Goal: Information Seeking & Learning: Check status

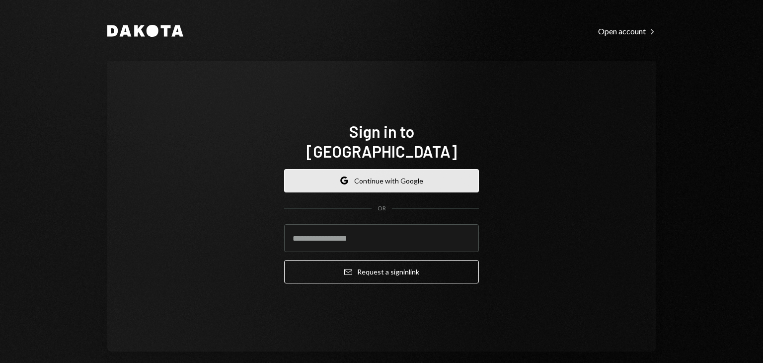
click at [309, 169] on button "Google Continue with Google" at bounding box center [381, 180] width 195 height 23
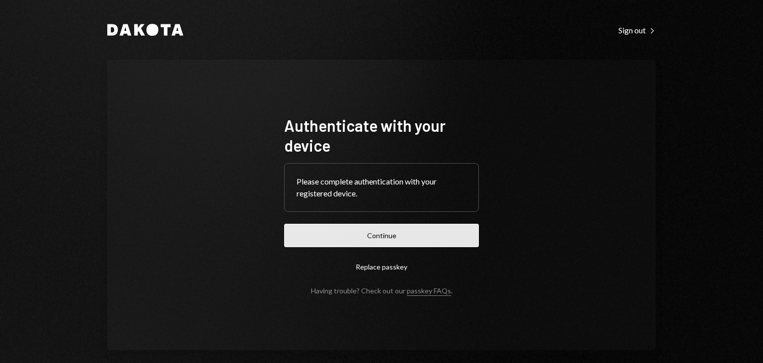
click at [311, 227] on button "Continue" at bounding box center [381, 235] width 195 height 23
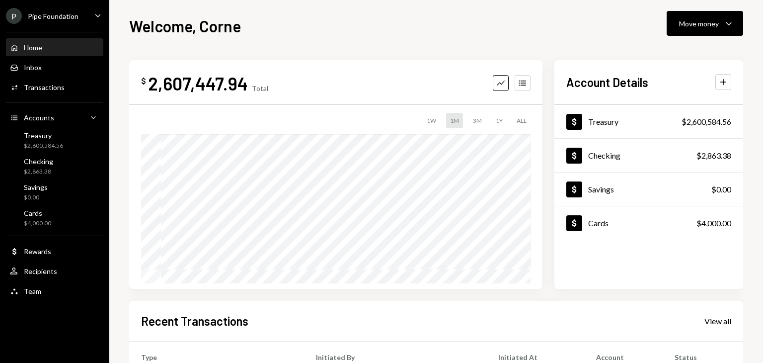
click at [50, 14] on div "Pipe Foundation" at bounding box center [53, 16] width 51 height 8
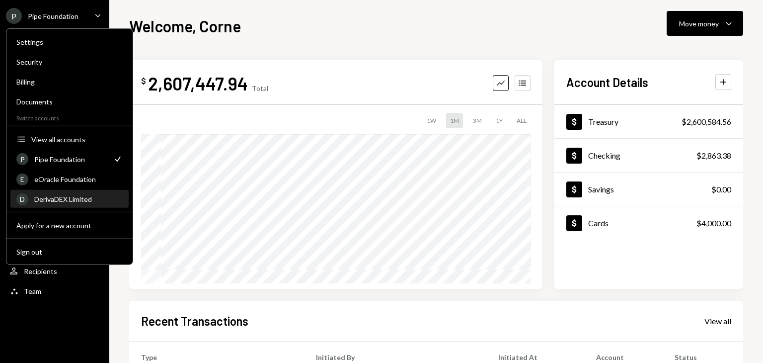
click at [51, 199] on div "DerivaDEX Limited" at bounding box center [78, 199] width 88 height 8
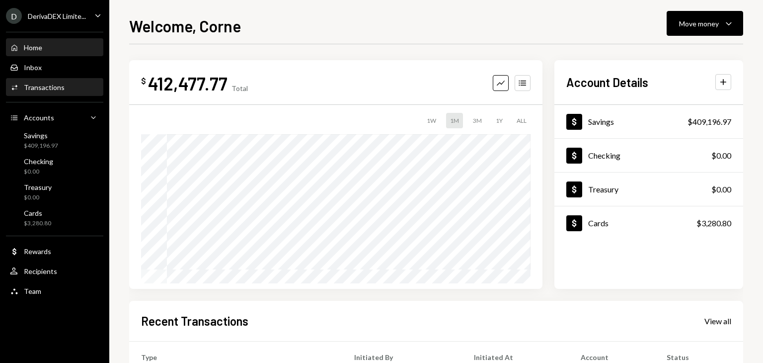
click at [56, 84] on div "Transactions" at bounding box center [44, 87] width 41 height 8
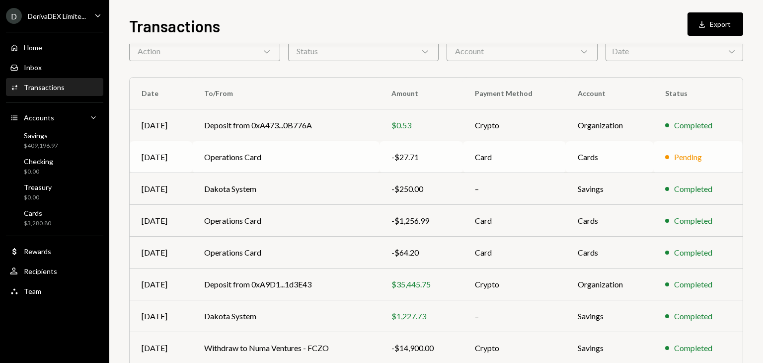
scroll to position [99, 0]
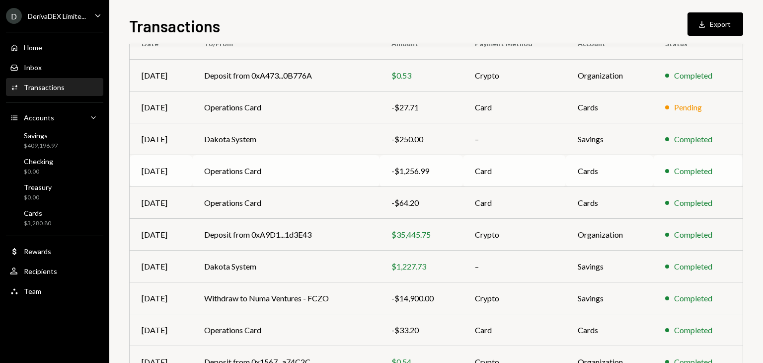
click at [509, 174] on td "Card" at bounding box center [514, 171] width 103 height 32
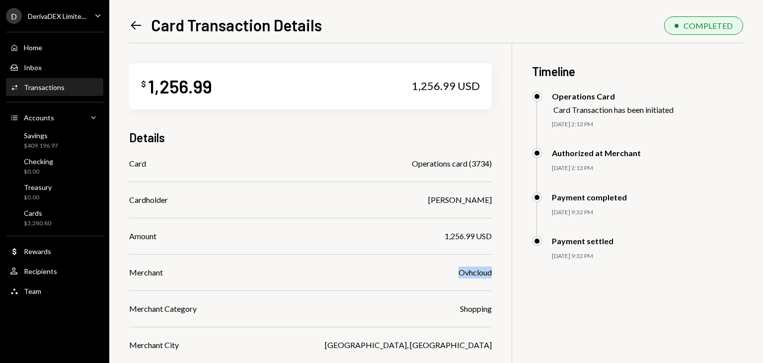
drag, startPoint x: 454, startPoint y: 274, endPoint x: 497, endPoint y: 276, distance: 42.8
click at [497, 276] on div "$ 1,256.99 1,256.99 USD Details Card Operations card (3734) Cardholder Glenn Am…" at bounding box center [436, 224] width 614 height 363
copy div "Ovhcloud"
click at [143, 18] on div "Left Arrow Card Transaction Details" at bounding box center [225, 25] width 193 height 20
click at [141, 21] on icon "Left Arrow" at bounding box center [136, 25] width 14 height 14
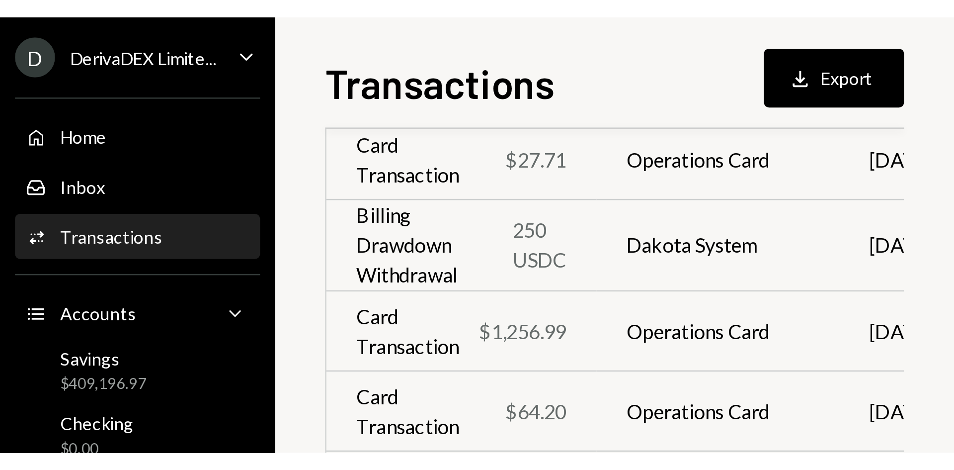
scroll to position [49, 0]
